Goal: Task Accomplishment & Management: Use online tool/utility

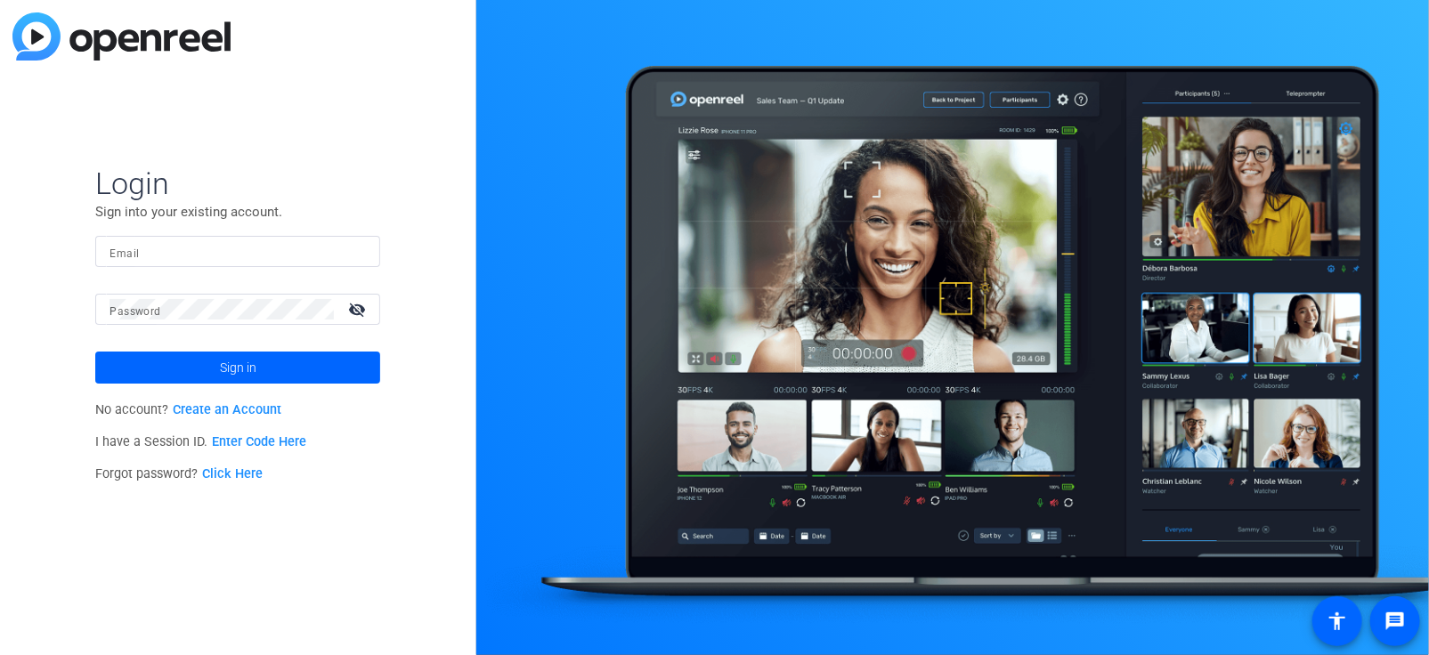
click at [162, 241] on input "Email" at bounding box center [238, 251] width 256 height 21
click at [134, 249] on input "Email" at bounding box center [238, 251] width 256 height 21
click at [45, 262] on div "Login Sign into your existing account. Email Password visibility_off Sign in No…" at bounding box center [238, 327] width 476 height 655
click at [150, 262] on input "Email" at bounding box center [238, 251] width 256 height 21
click at [85, 281] on div "Login Sign into your existing account. Email Password visibility_off Sign in No…" at bounding box center [238, 327] width 476 height 655
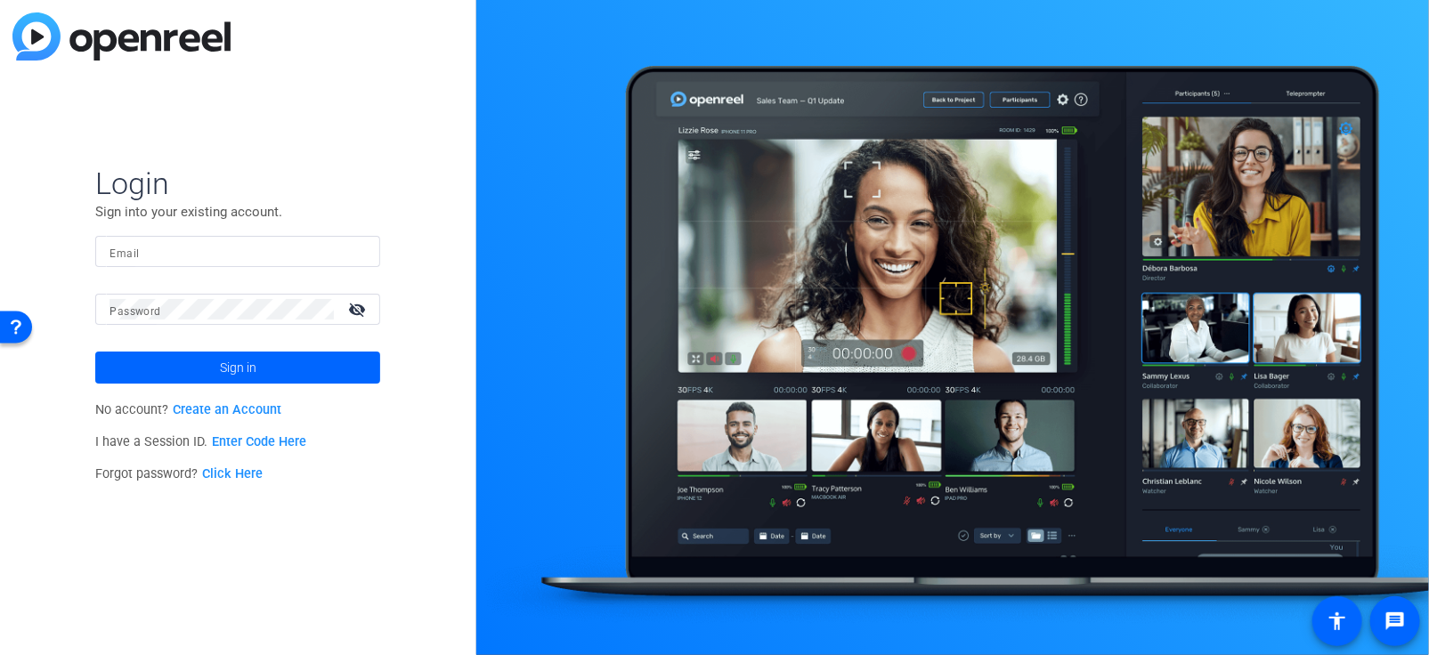
click at [167, 267] on mat-form-field "Email" at bounding box center [237, 265] width 285 height 58
click at [175, 256] on input "Email" at bounding box center [238, 251] width 256 height 21
type input "[EMAIL_ADDRESS][DOMAIN_NAME]"
click at [239, 382] on span "Sign in" at bounding box center [238, 367] width 37 height 45
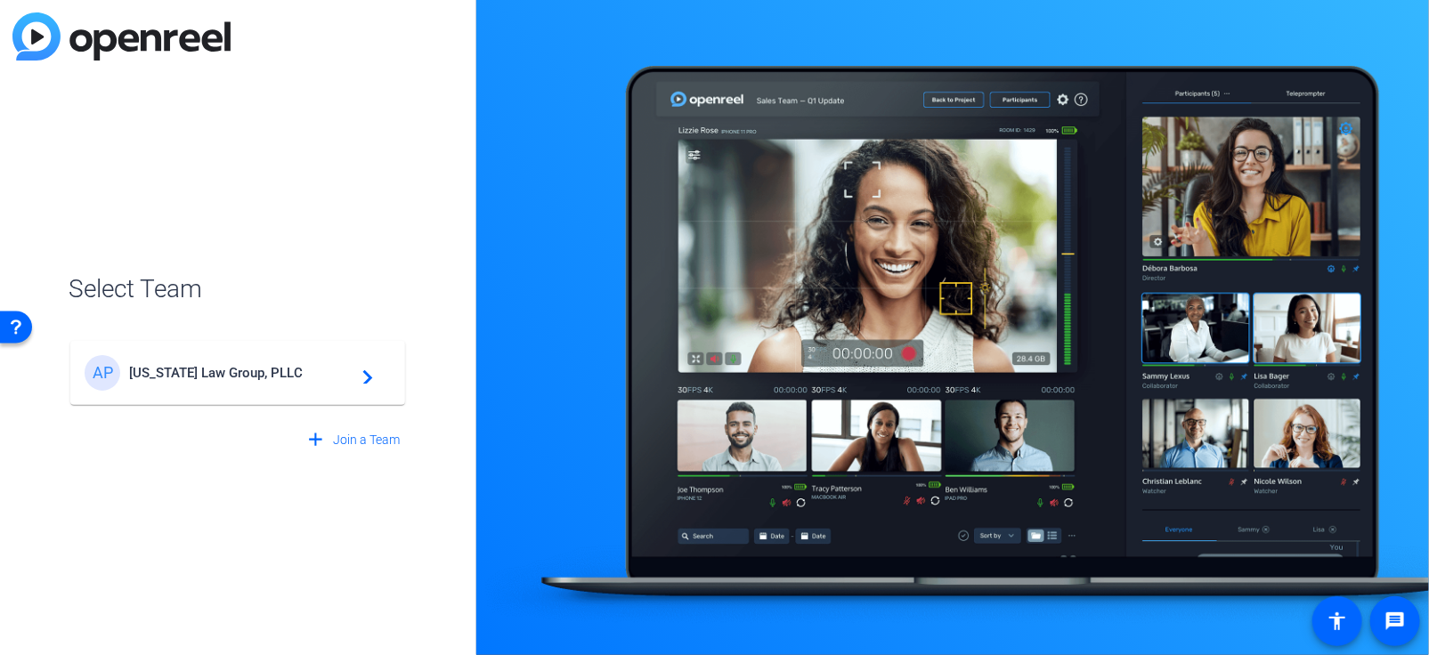
click at [242, 381] on div "AP [US_STATE] Law Group, PLLC navigate_next" at bounding box center [238, 373] width 306 height 36
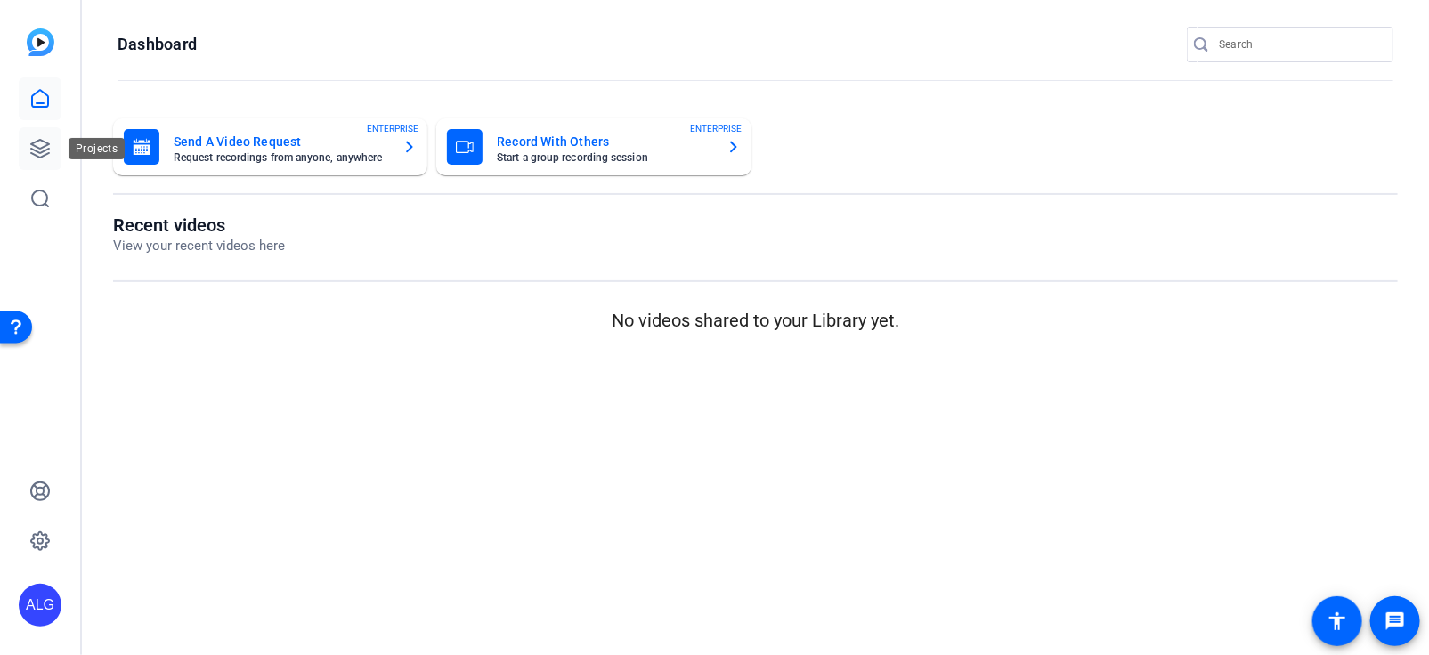
click at [39, 149] on icon at bounding box center [40, 149] width 18 height 18
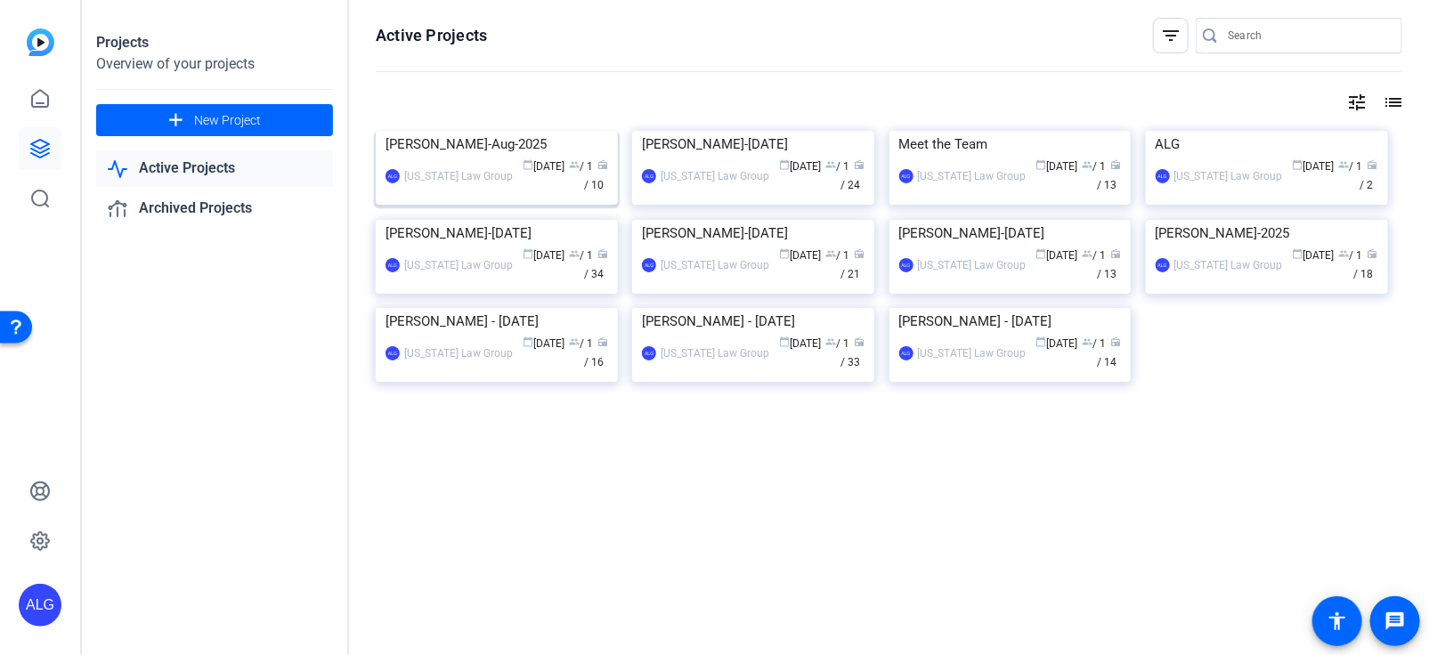
click at [506, 131] on img at bounding box center [497, 131] width 242 height 0
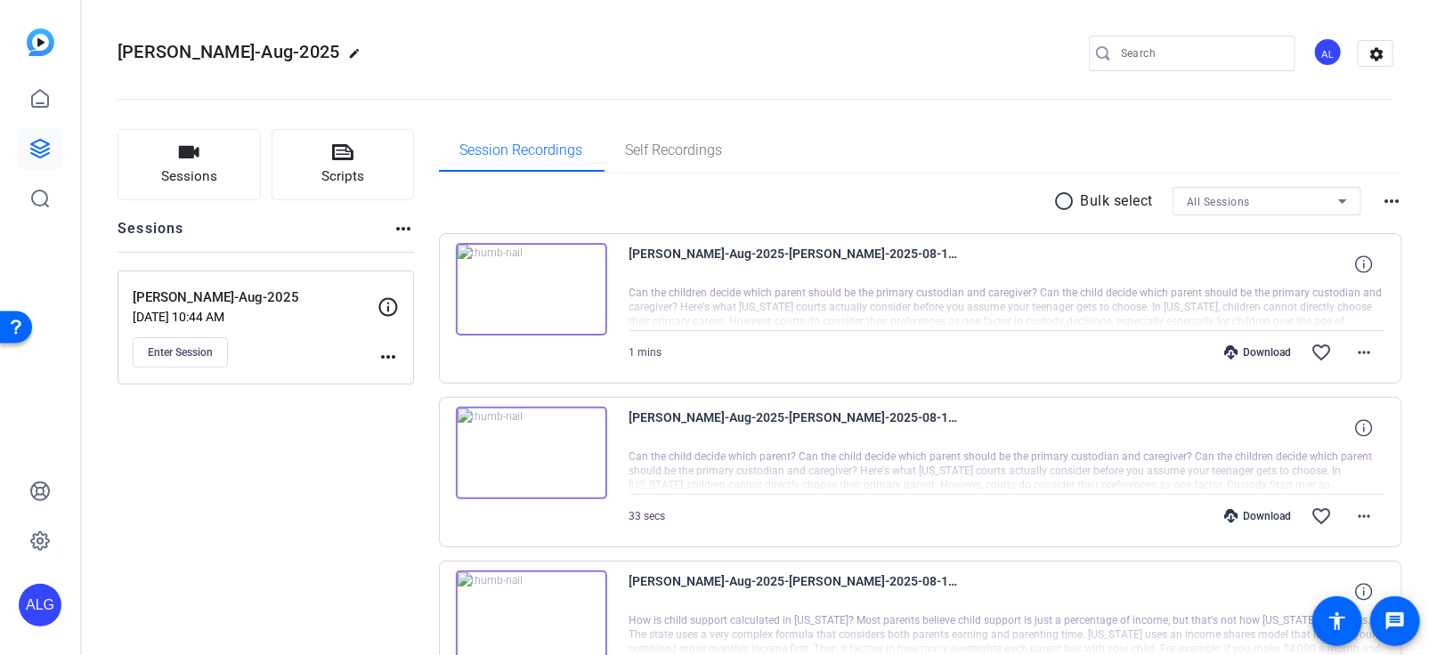
click at [377, 348] on mat-icon "more_horiz" at bounding box center [387, 356] width 21 height 21
click at [412, 377] on span "Edit Session" at bounding box center [432, 382] width 81 height 21
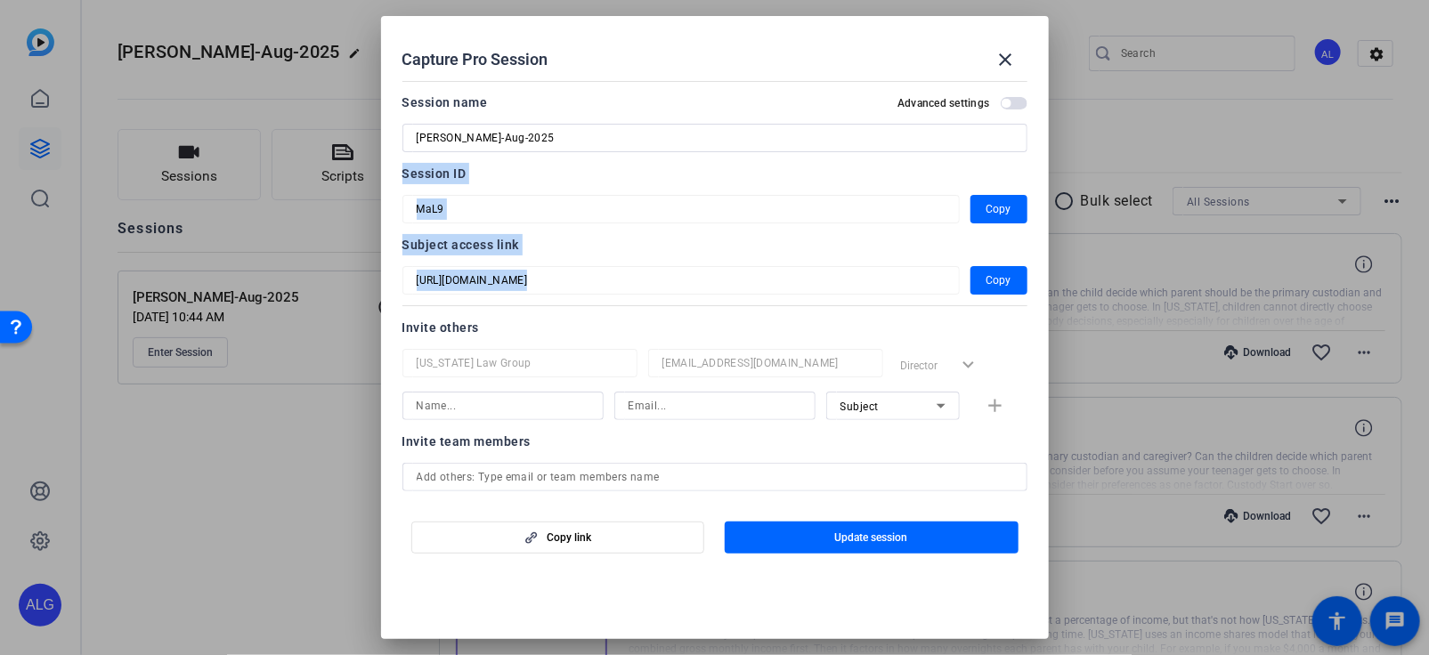
drag, startPoint x: 398, startPoint y: 170, endPoint x: 740, endPoint y: 305, distance: 367.7
click at [740, 305] on mat-dialog-content "Session name Advanced settings [PERSON_NAME]-Aug-2025 Session ID MaL9 Copy Subj…" at bounding box center [715, 287] width 668 height 426
copy div "Session ID Copy Subject access link"
click at [313, 190] on div at bounding box center [714, 327] width 1429 height 655
